Goal: Check status: Check status

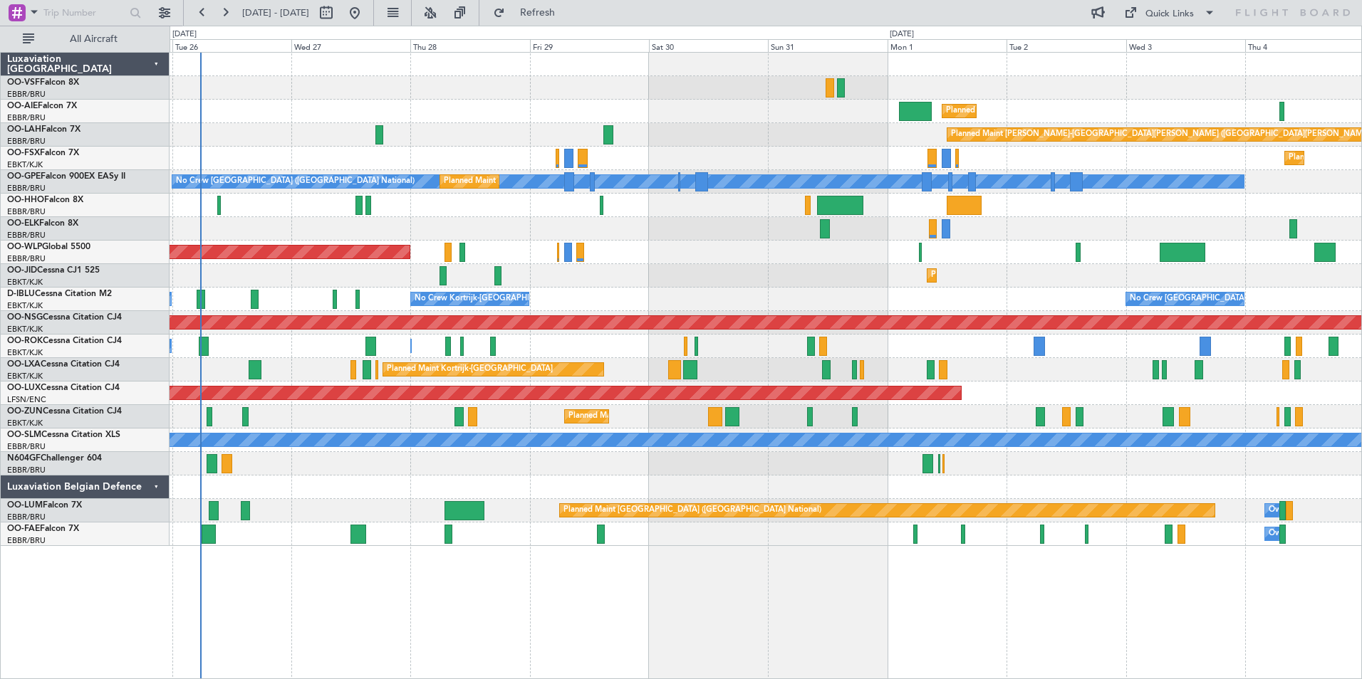
click at [704, 609] on div "Planned Maint [GEOGRAPHIC_DATA] ([GEOGRAPHIC_DATA]) Planned [GEOGRAPHIC_DATA][P…" at bounding box center [765, 365] width 1192 height 627
click at [43, 366] on link "OO-LXA Cessna Citation CJ4" at bounding box center [63, 364] width 113 height 9
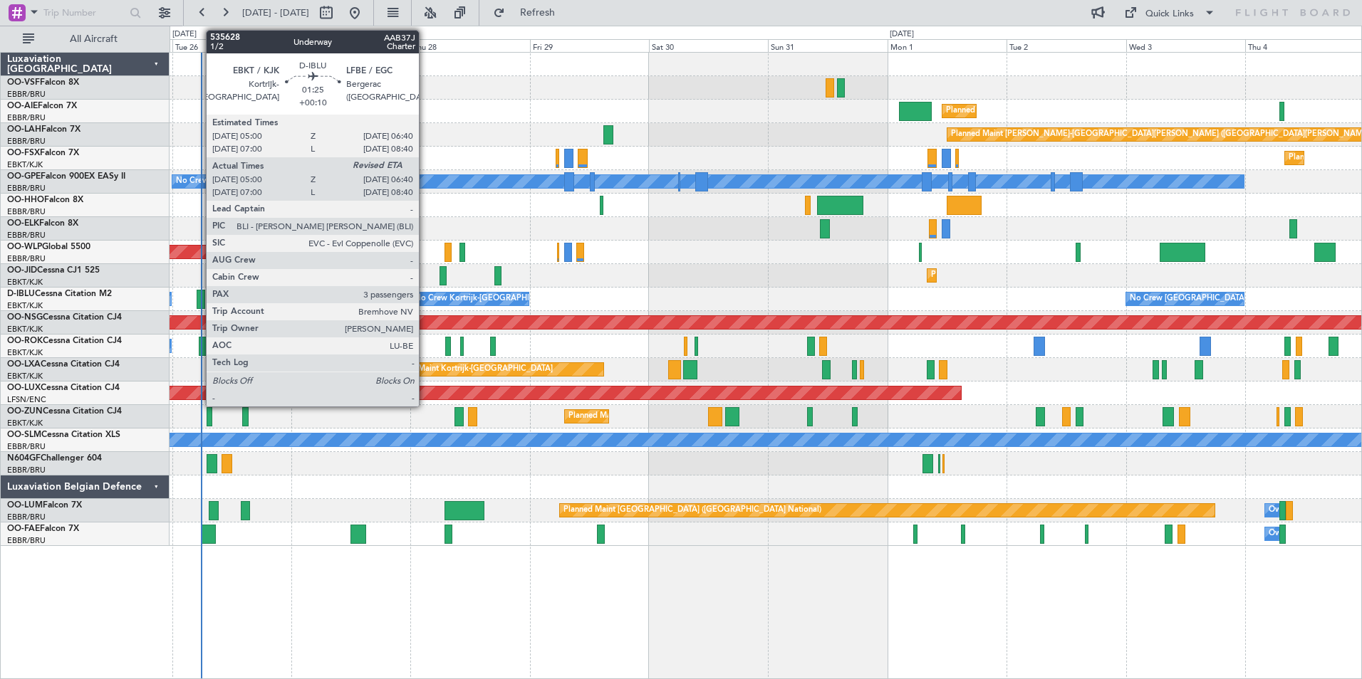
click at [199, 299] on div at bounding box center [201, 299] width 9 height 19
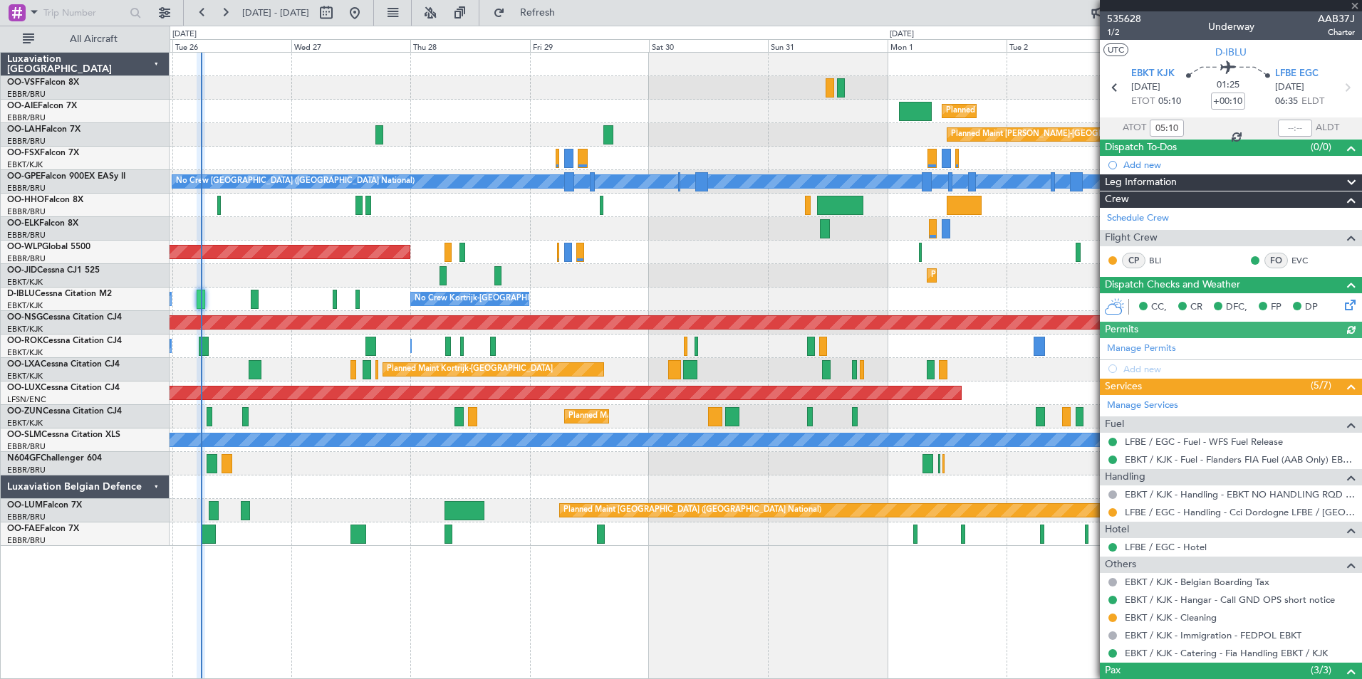
scroll to position [119, 0]
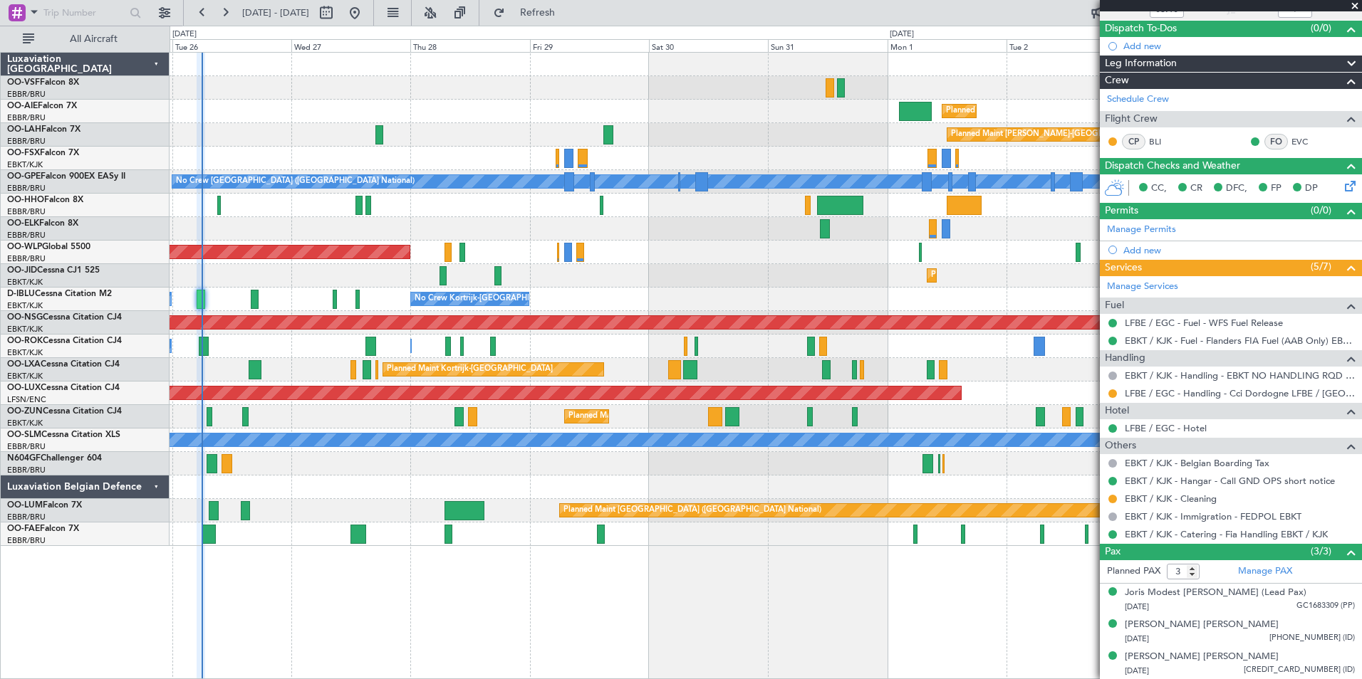
click at [1354, 4] on span at bounding box center [1354, 6] width 14 height 13
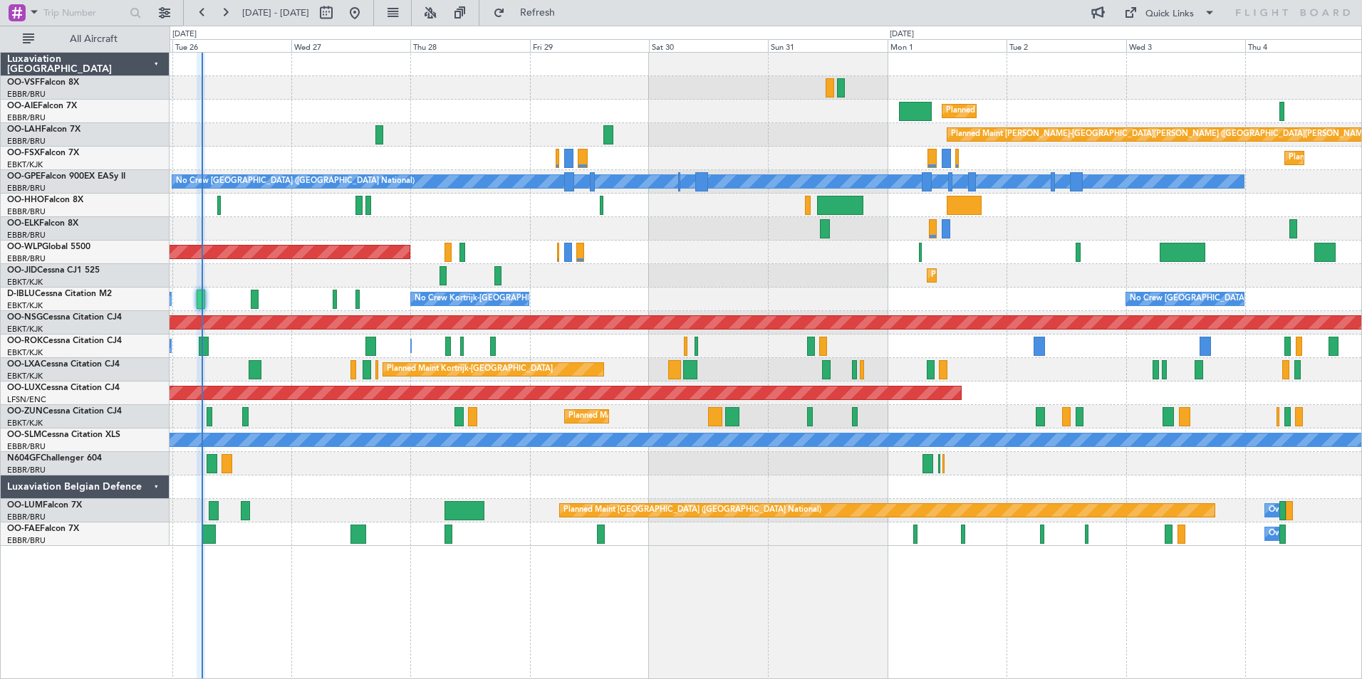
type input "0"
click at [34, 365] on span "Kortrijk-[GEOGRAPHIC_DATA]" at bounding box center [65, 362] width 117 height 18
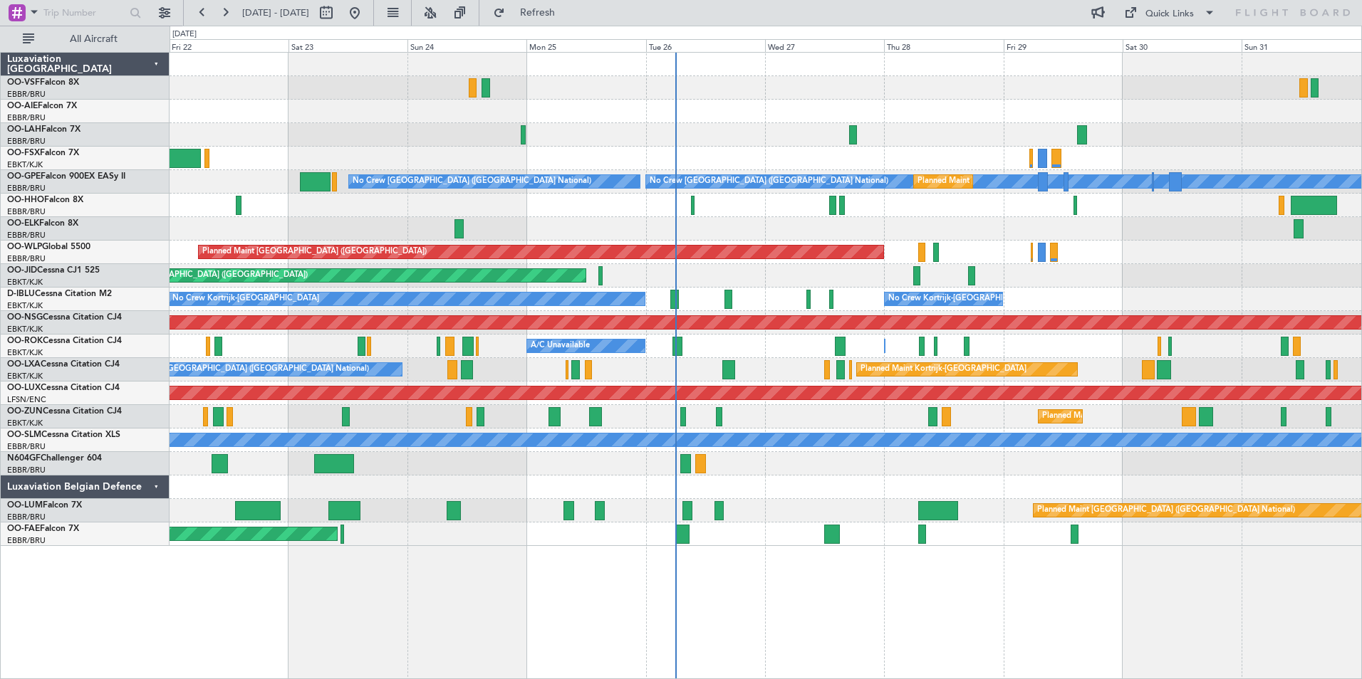
click at [788, 377] on div "Planned Maint Kortrijk-[GEOGRAPHIC_DATA] A/C Unavailable [GEOGRAPHIC_DATA] ([GE…" at bounding box center [764, 369] width 1191 height 23
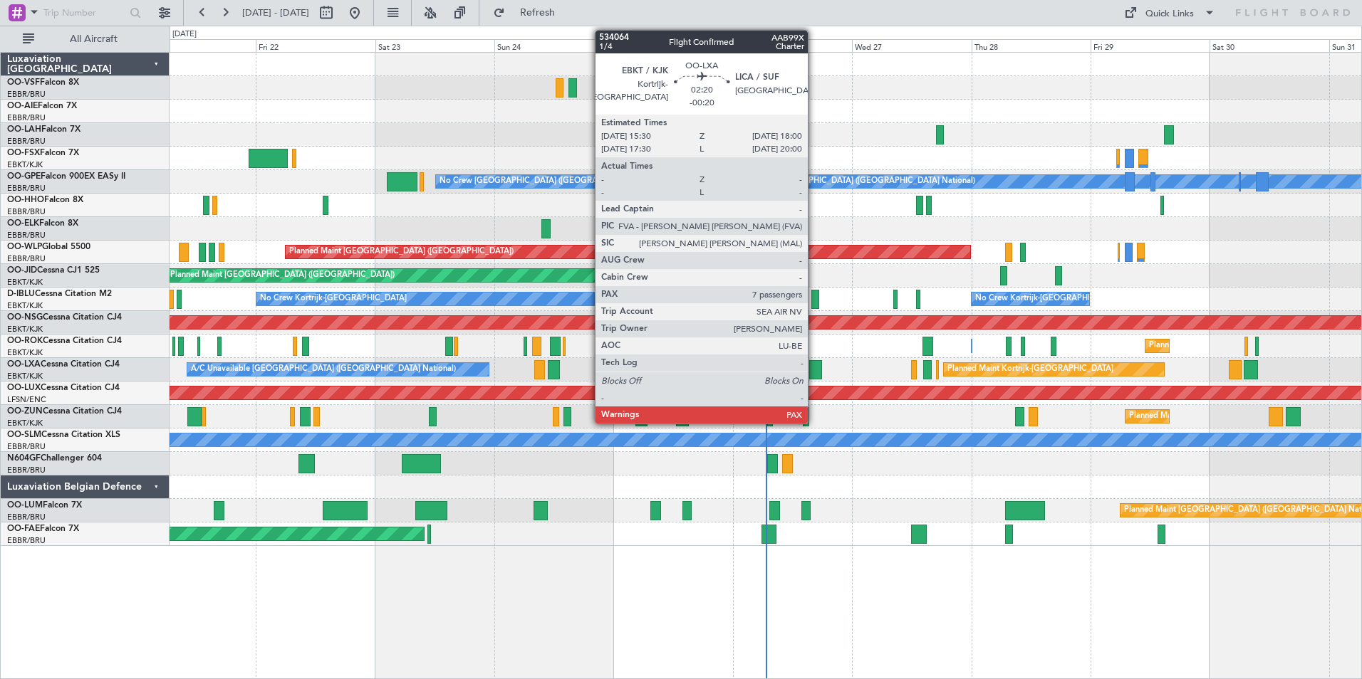
click at [814, 373] on div at bounding box center [815, 369] width 13 height 19
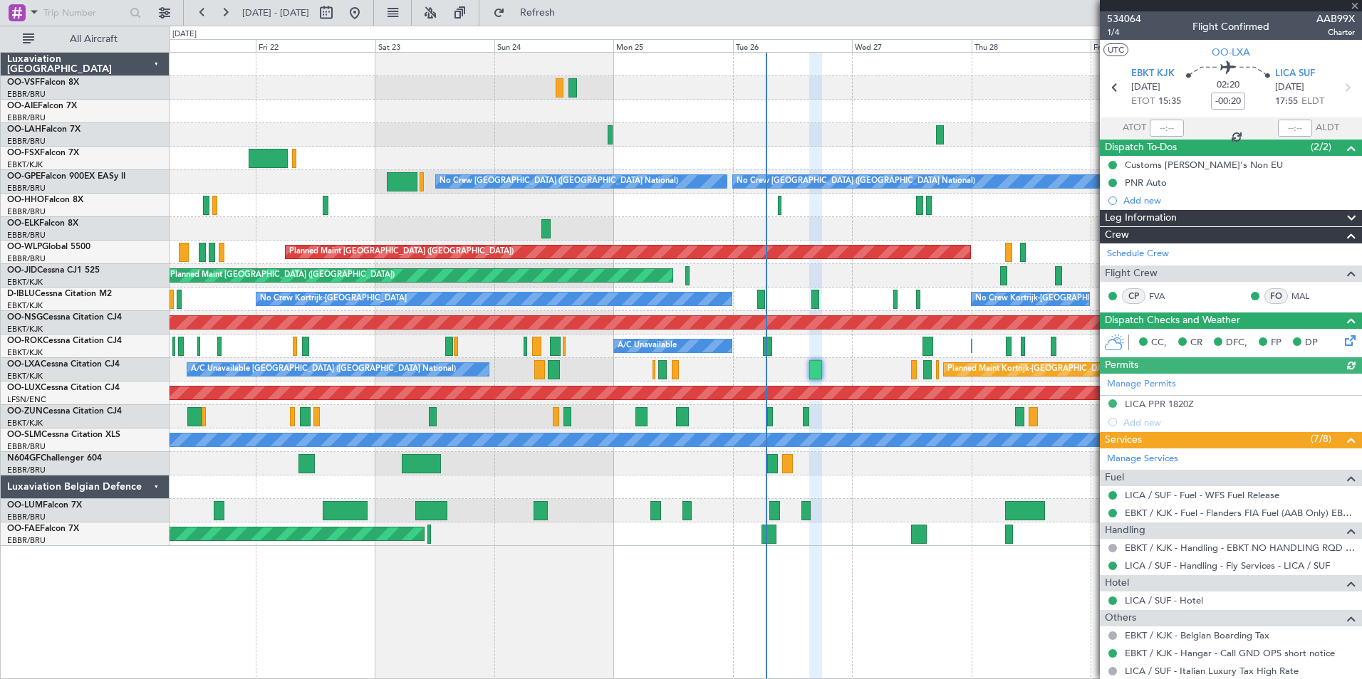
scroll to position [336, 0]
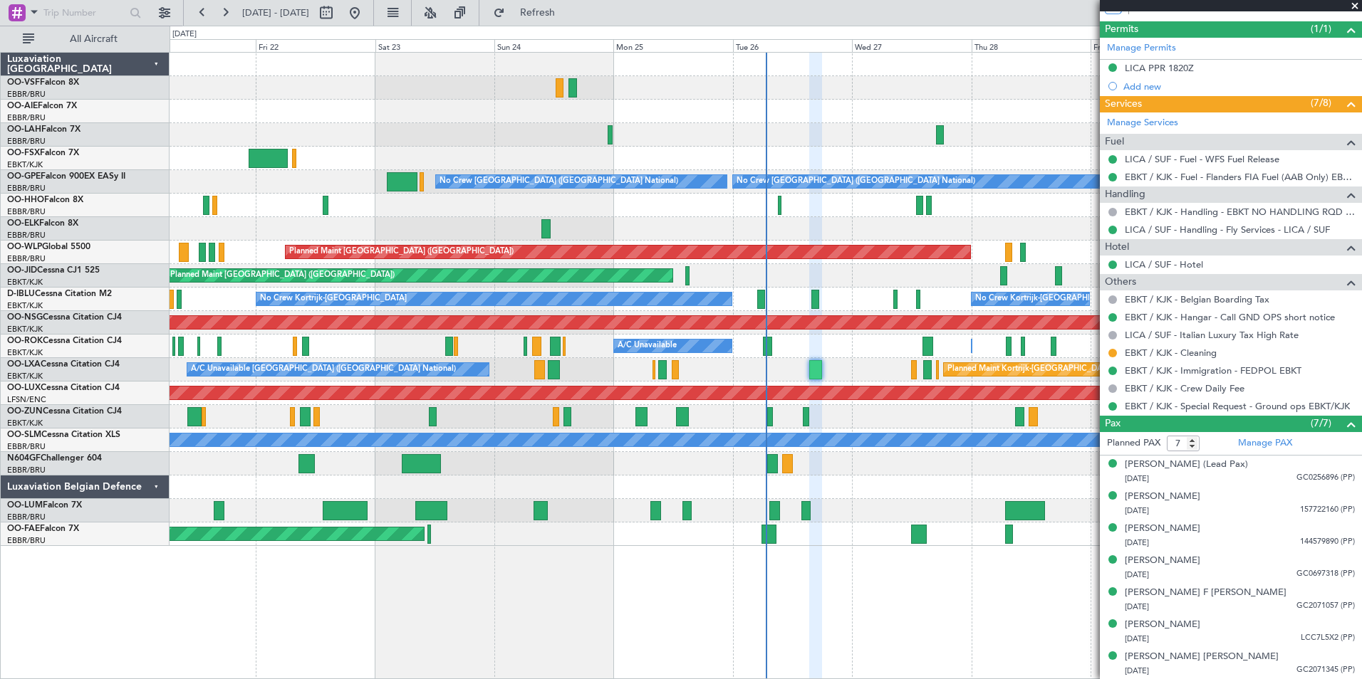
click at [1355, 4] on span at bounding box center [1354, 6] width 14 height 13
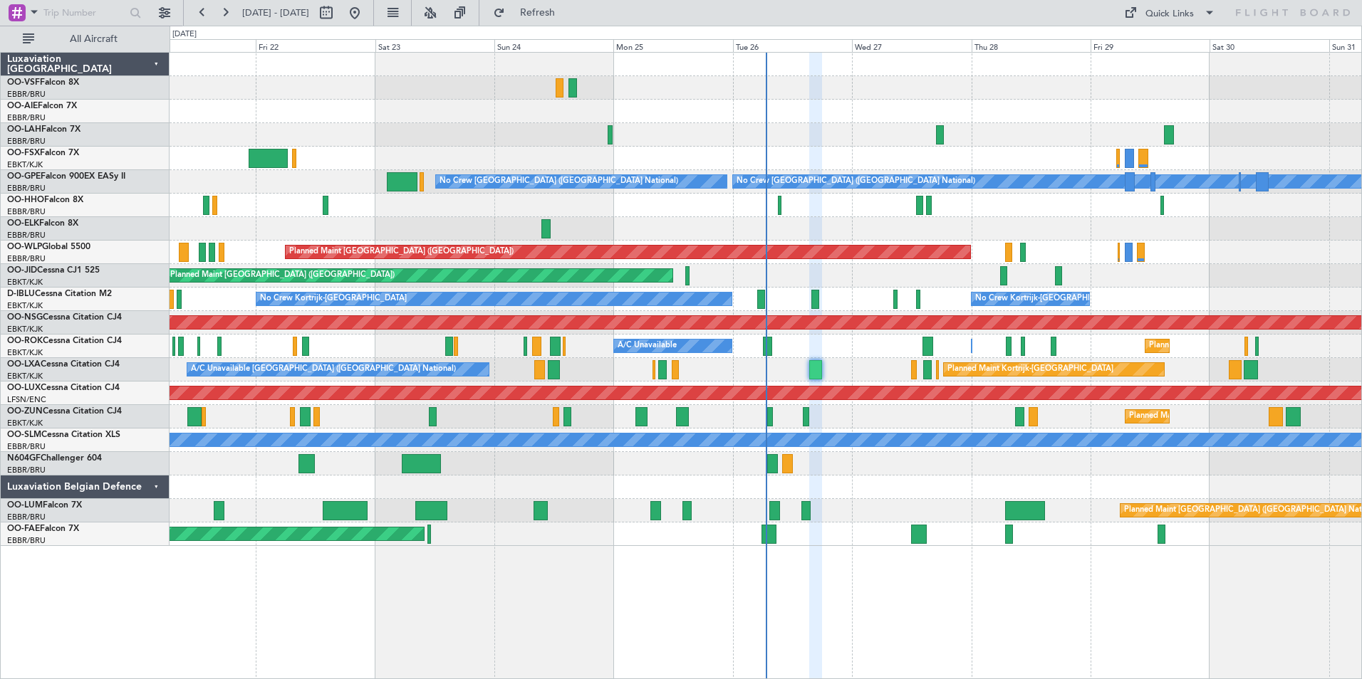
type input "0"
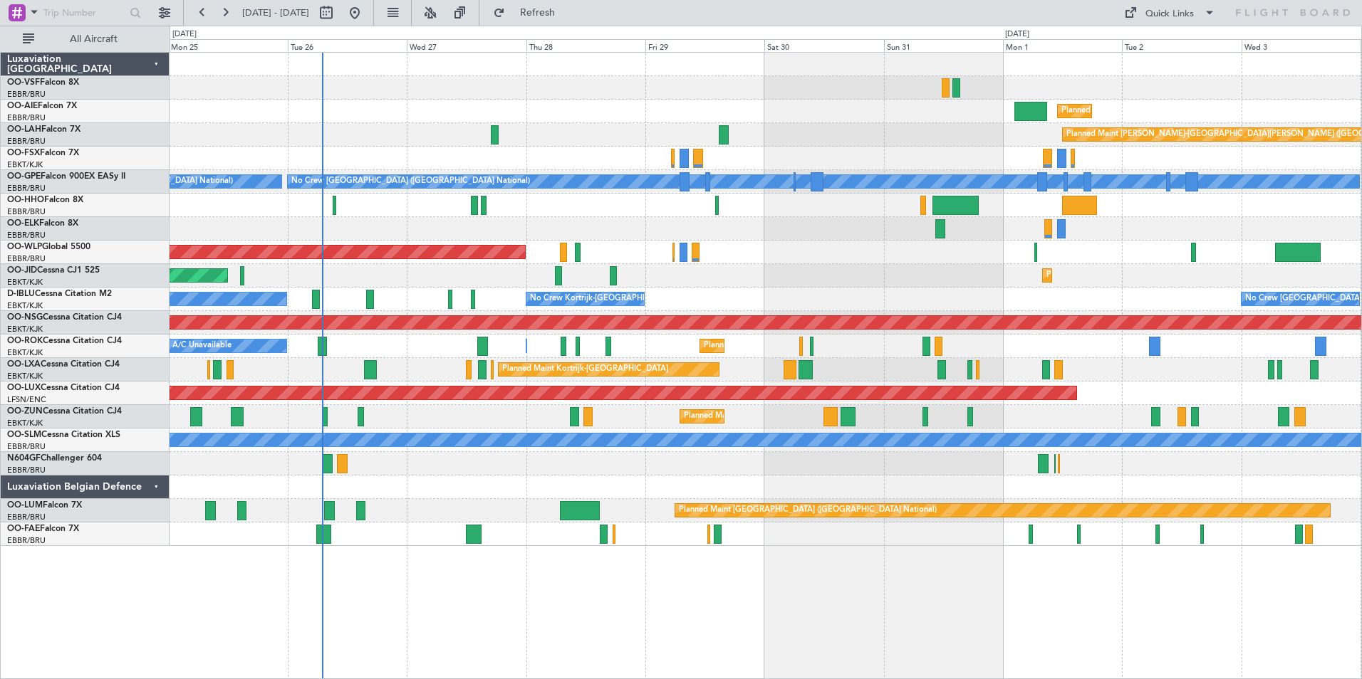
click at [442, 350] on div "Planned Maint Kortrijk-Wevelgem Owner Kortrijk-Wevelgem A/C Unavailable" at bounding box center [764, 346] width 1191 height 23
